Goal: Obtain resource: Download file/media

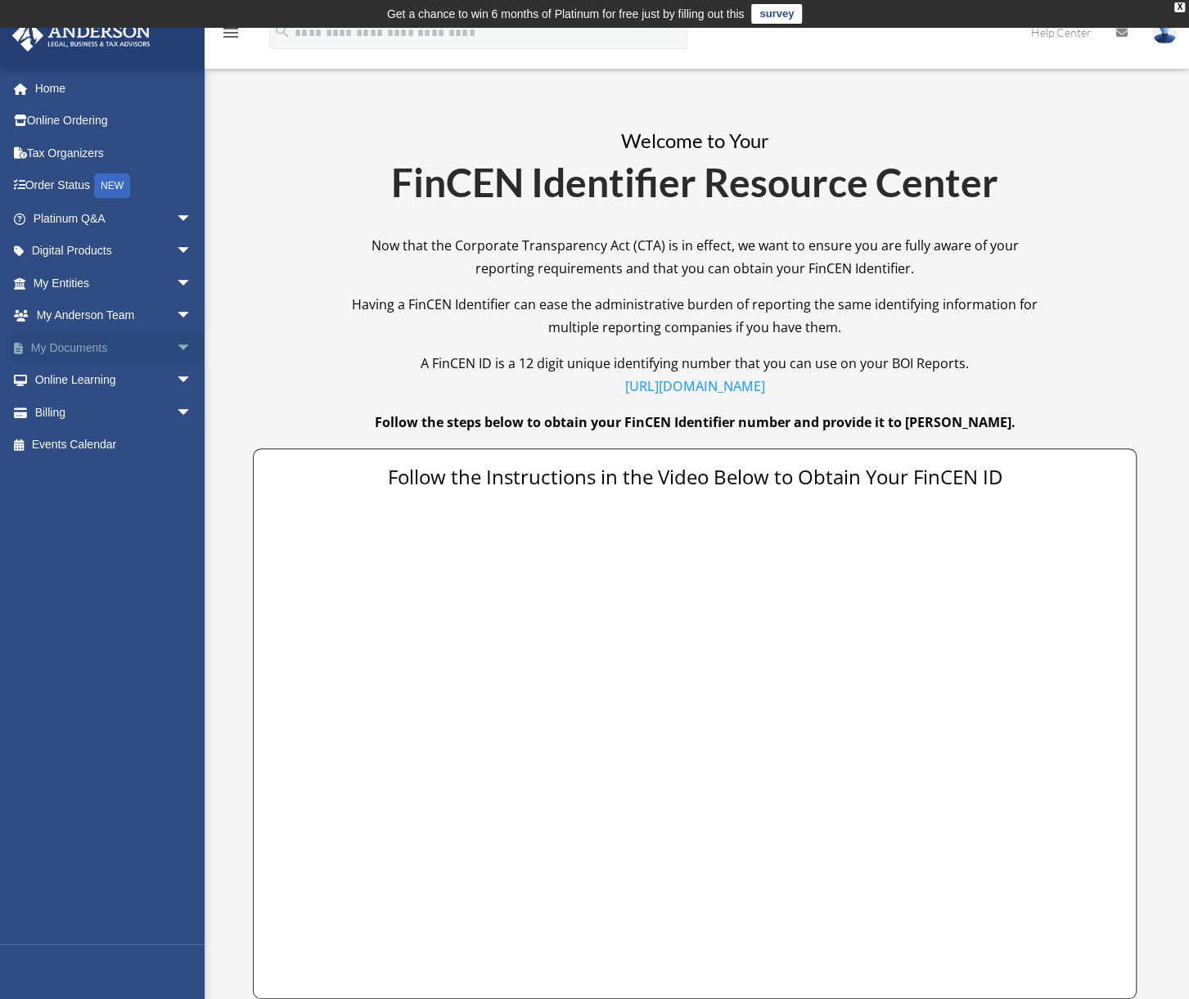
click at [176, 343] on span "arrow_drop_down" at bounding box center [192, 348] width 33 height 34
click at [54, 372] on link "Box" at bounding box center [120, 380] width 194 height 33
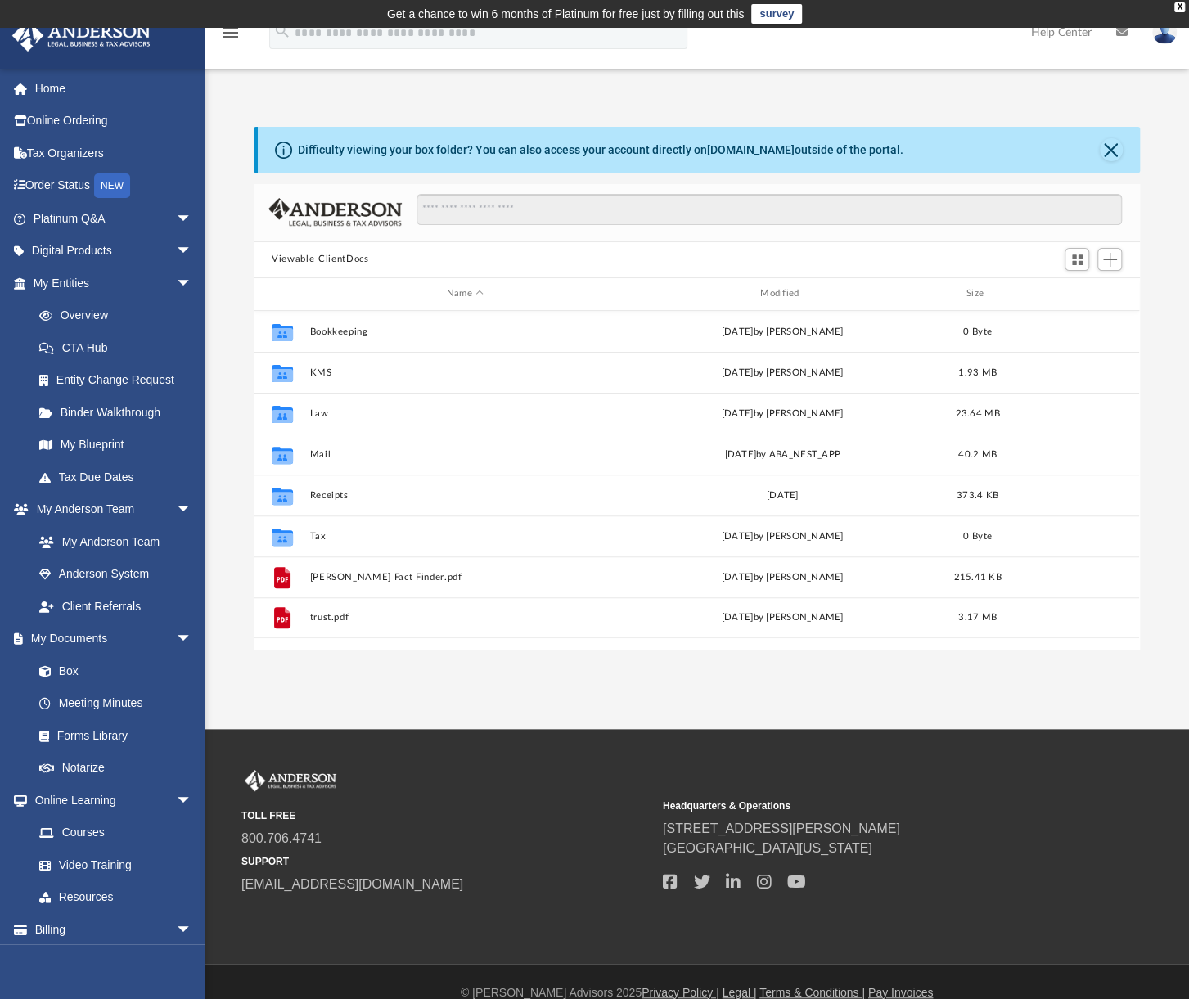
scroll to position [359, 872]
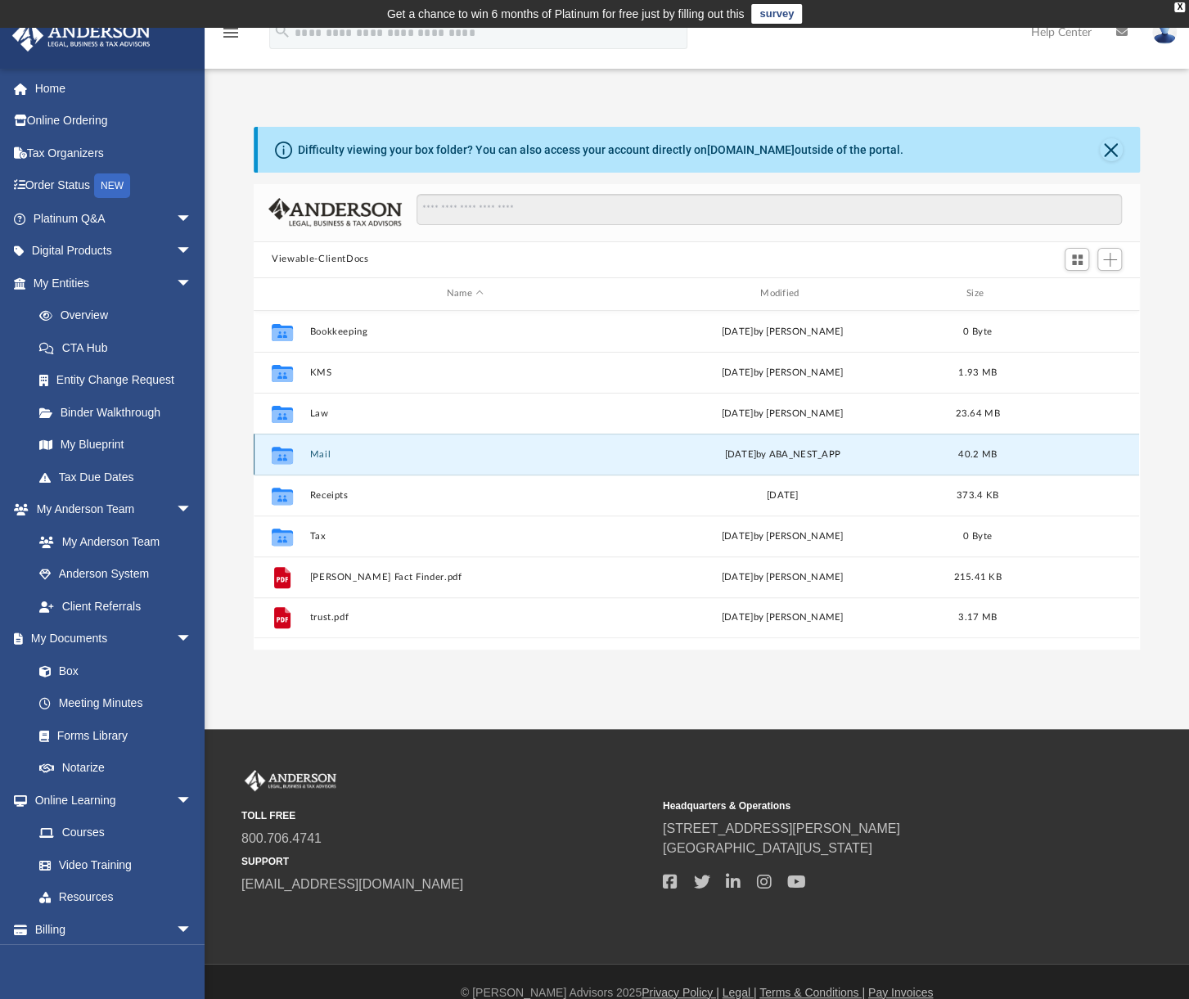
click at [614, 452] on button "Mail" at bounding box center [465, 454] width 310 height 11
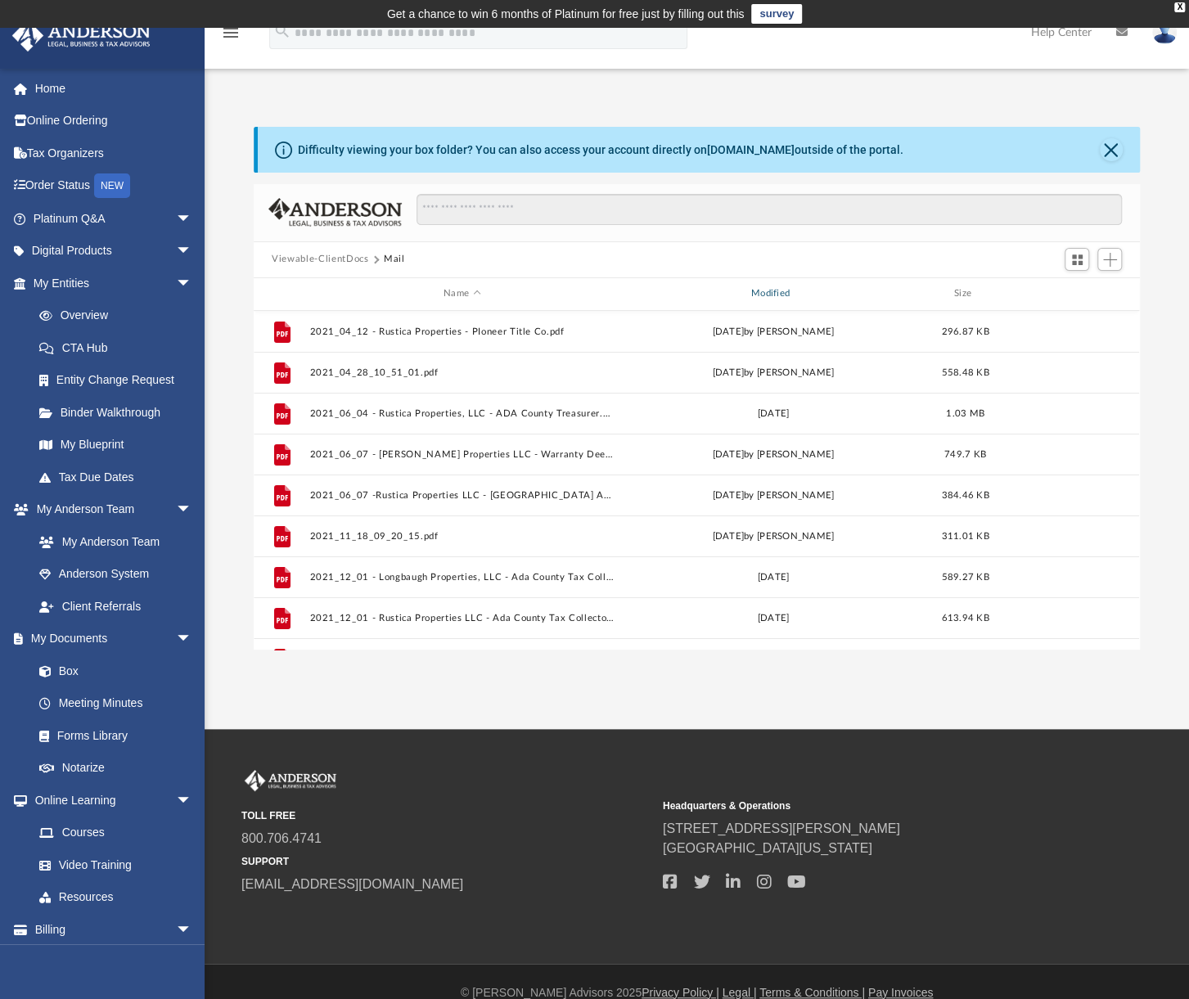
click at [794, 295] on div "Modified" at bounding box center [773, 293] width 304 height 15
click at [771, 294] on div "Modified" at bounding box center [773, 293] width 304 height 15
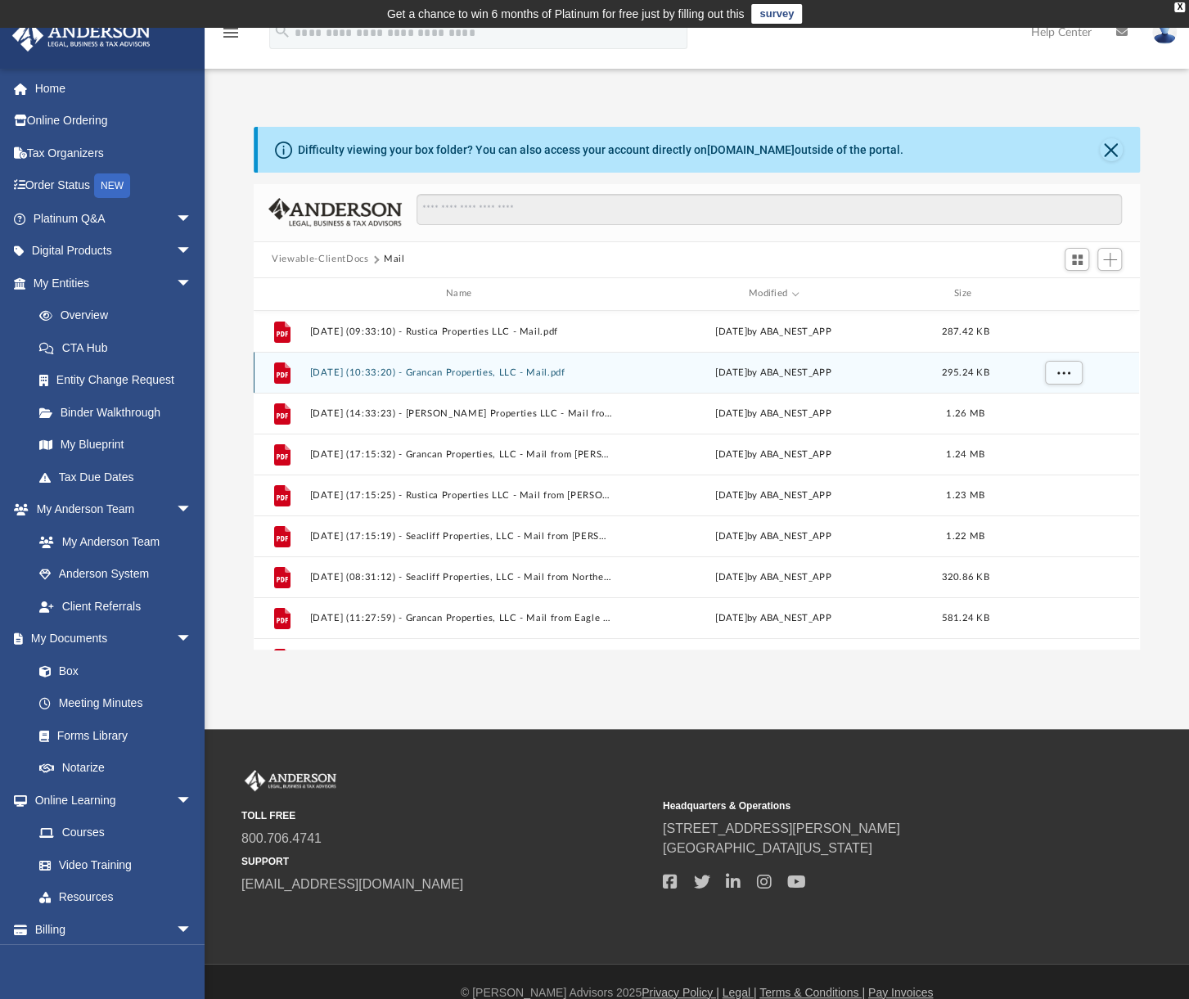
click at [405, 370] on button "2025.09.04 (10:33:20) - Grancan Properties, LLC - Mail.pdf" at bounding box center [462, 372] width 304 height 11
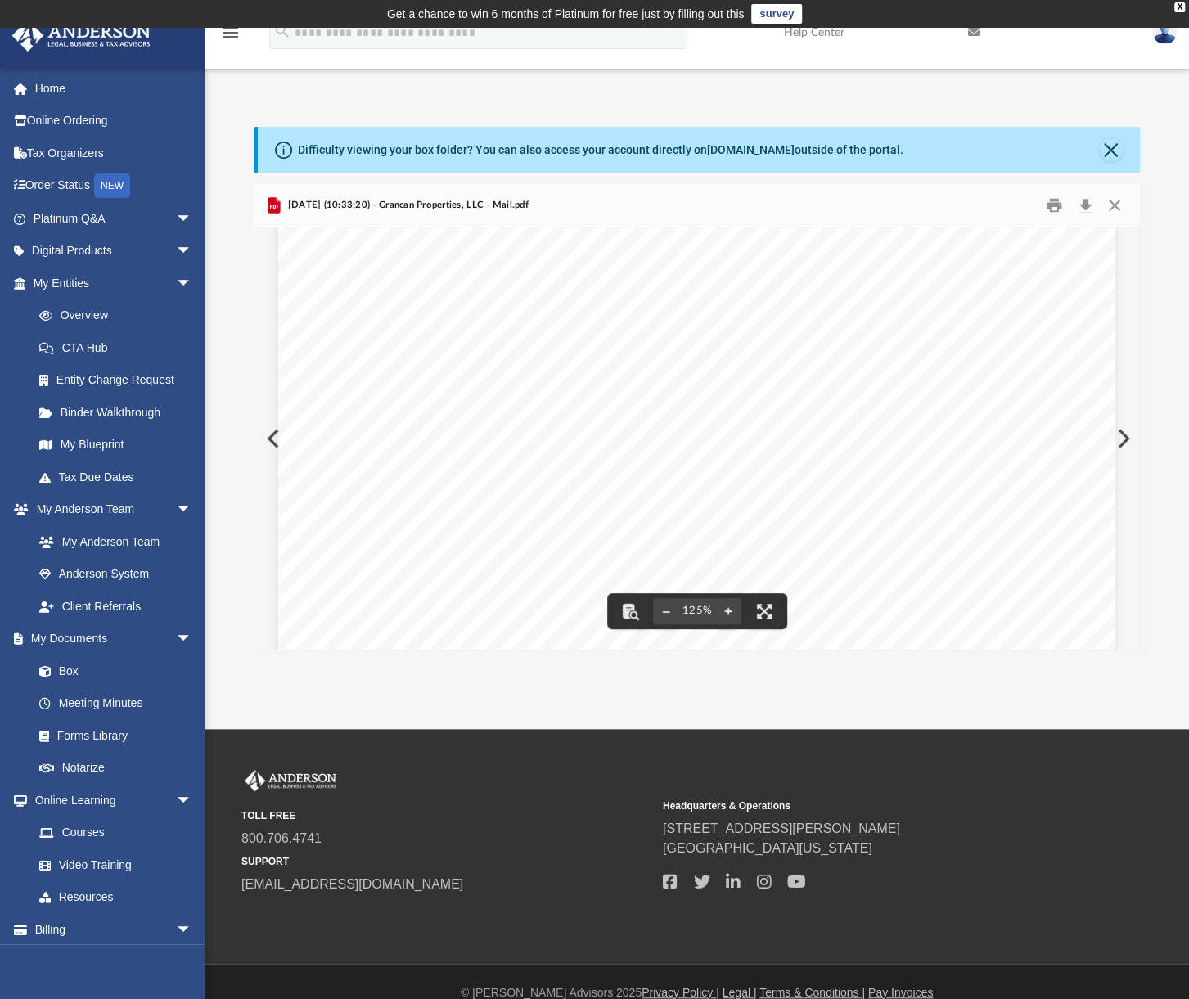
scroll to position [246, 0]
click at [1108, 148] on button "Close" at bounding box center [1111, 149] width 23 height 23
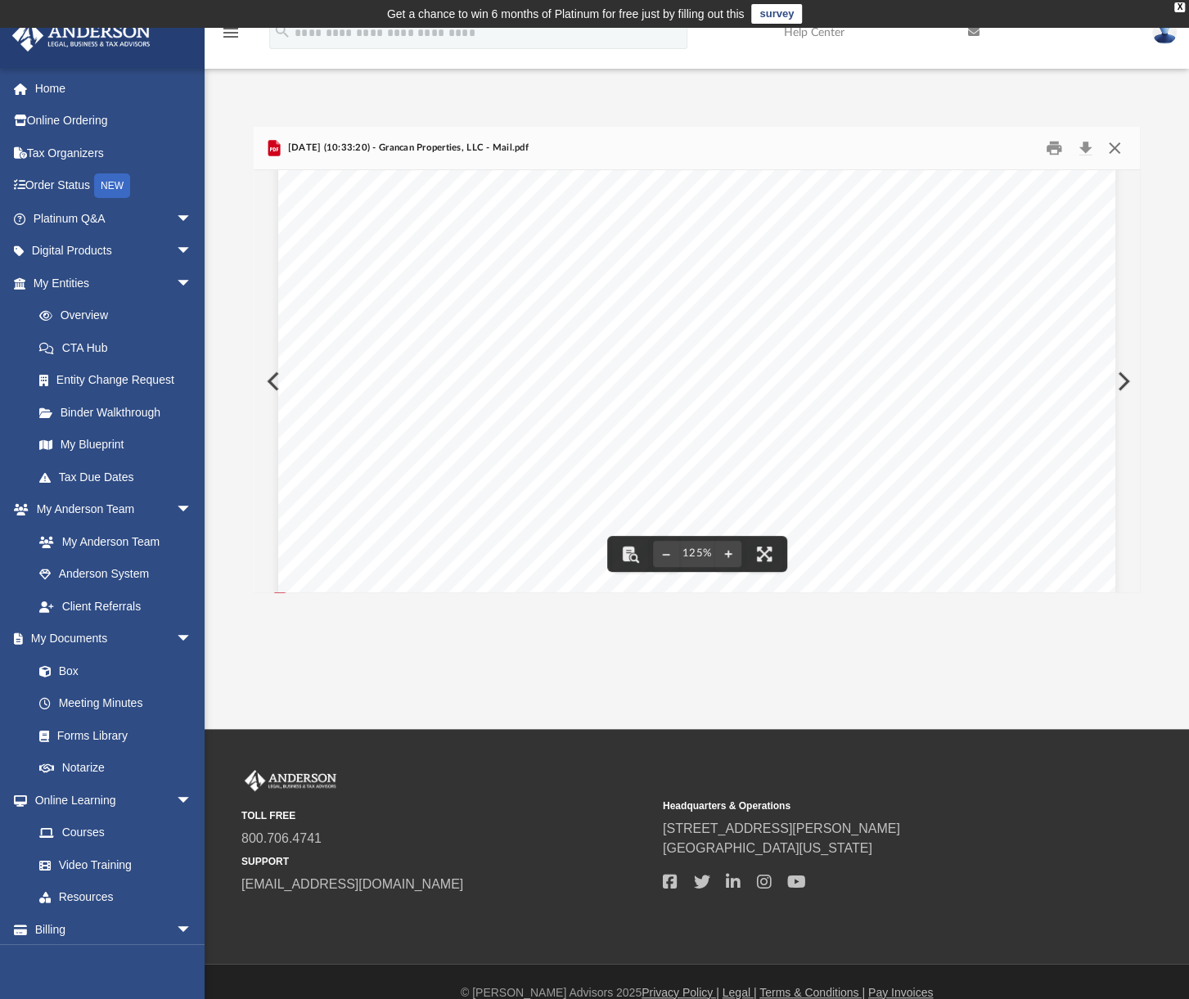
click at [1120, 151] on button "Close" at bounding box center [1113, 147] width 29 height 25
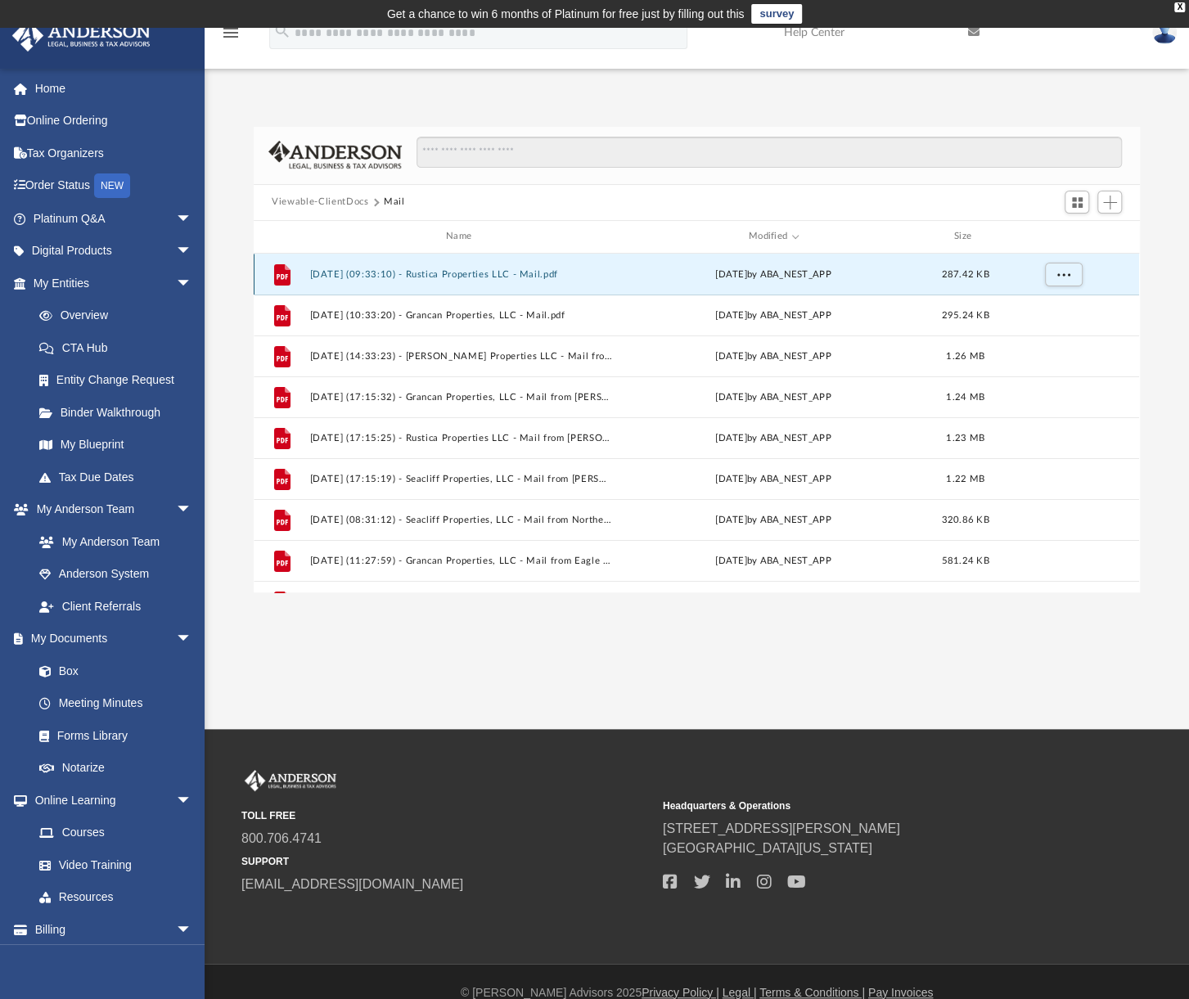
click at [401, 269] on button "2025.10.02 (09:33:10) - Rustica Properties LLC - Mail.pdf" at bounding box center [462, 274] width 304 height 11
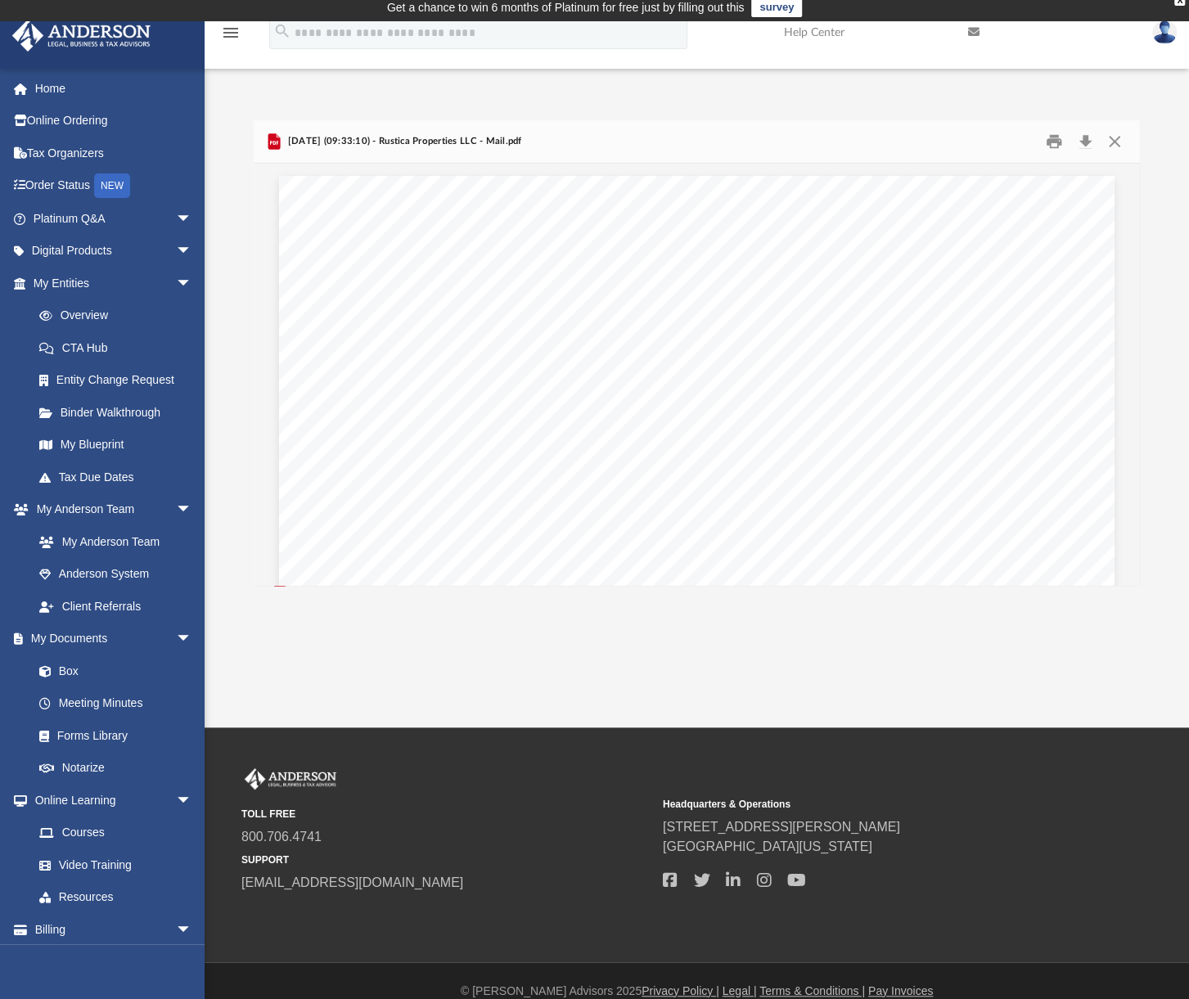
scroll to position [0, 0]
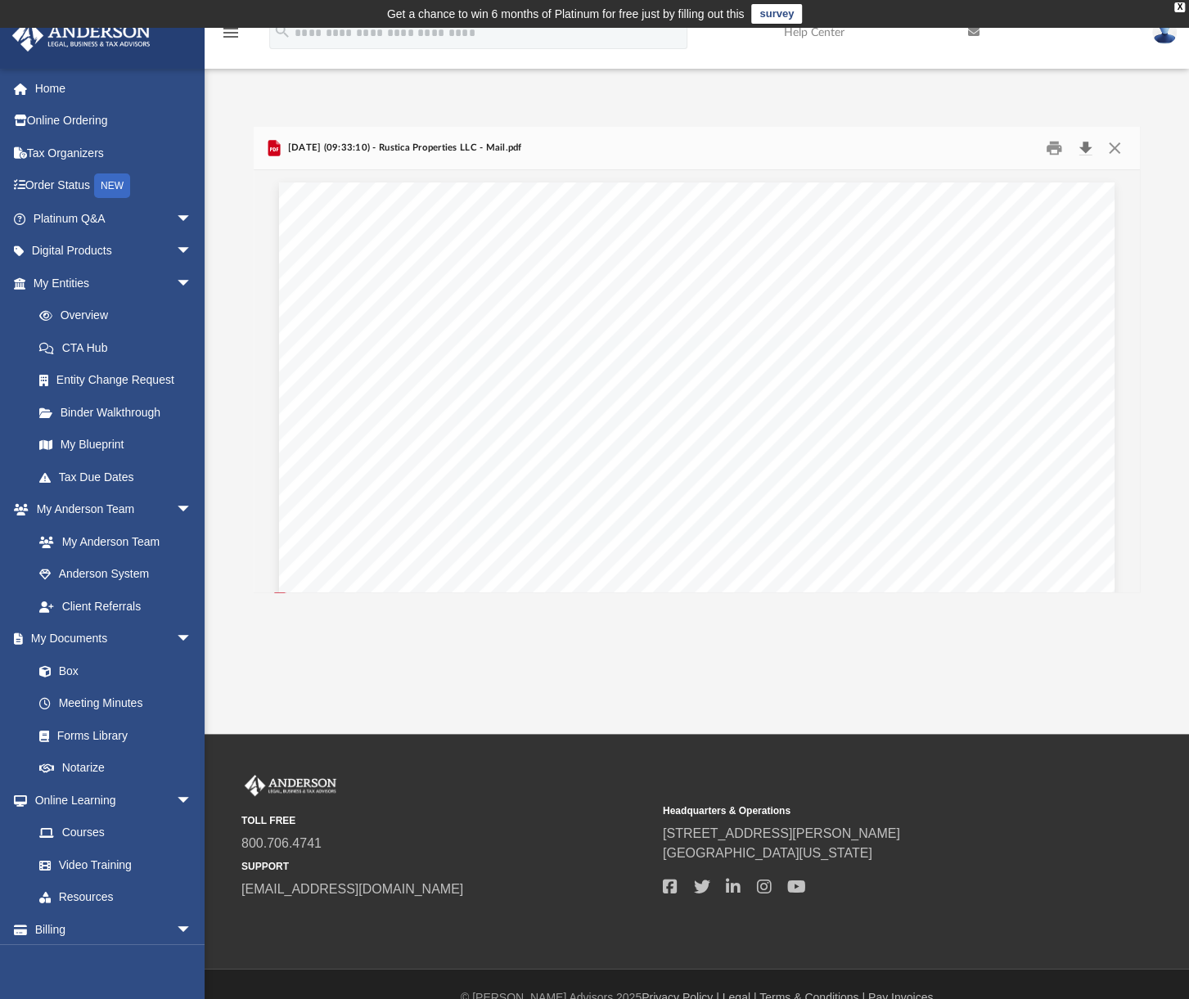
click at [1083, 146] on button "Download" at bounding box center [1084, 147] width 29 height 25
